Goal: Find specific page/section: Find specific page/section

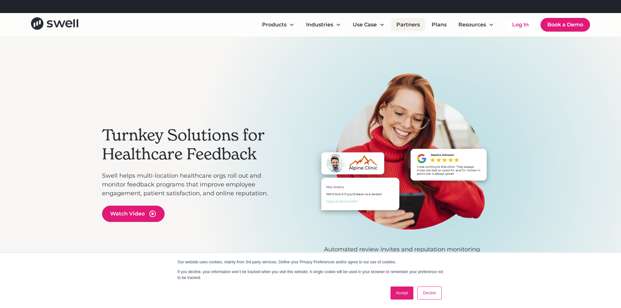
click at [412, 24] on link "Partners" at bounding box center [408, 24] width 34 height 13
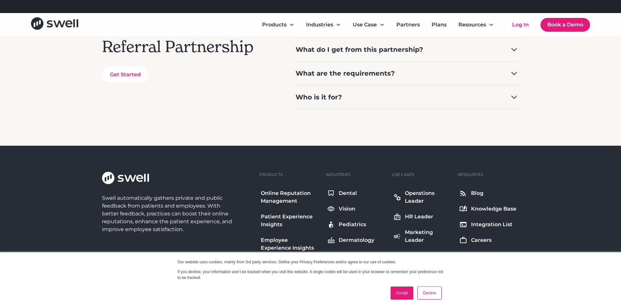
scroll to position [163, 0]
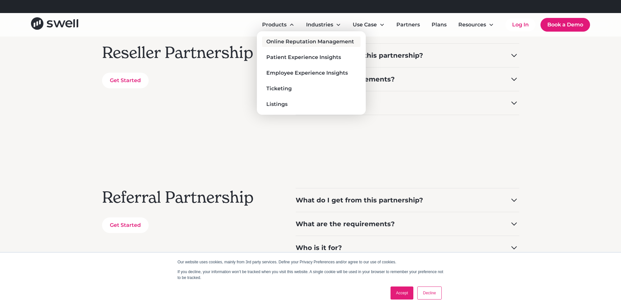
click at [298, 42] on div "Online Reputation Management" at bounding box center [310, 42] width 88 height 8
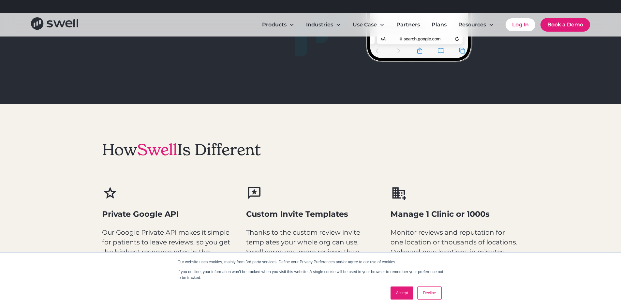
scroll to position [749, 0]
